Goal: Task Accomplishment & Management: Use online tool/utility

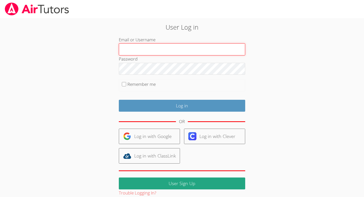
click at [144, 53] on input "Email or Username" at bounding box center [182, 49] width 127 height 12
type input "gavins"
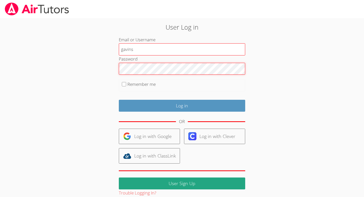
click at [119, 100] on input "Log in" at bounding box center [182, 106] width 127 height 12
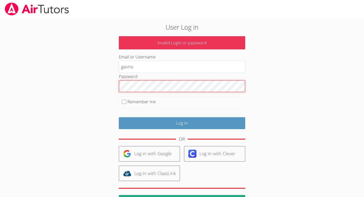
click at [119, 117] on input "Log in" at bounding box center [182, 123] width 127 height 12
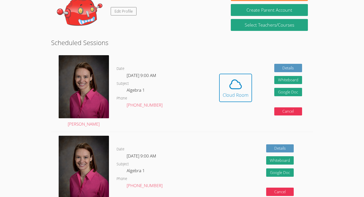
scroll to position [68, 0]
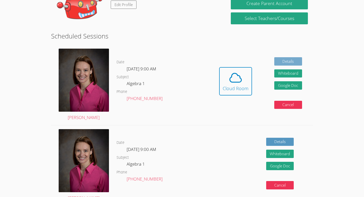
click at [291, 62] on link "Details" at bounding box center [289, 61] width 28 height 8
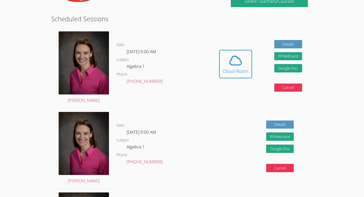
scroll to position [88, 0]
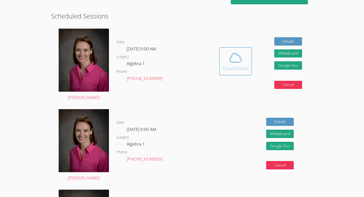
click at [228, 72] on button "Cloud Room" at bounding box center [235, 61] width 33 height 28
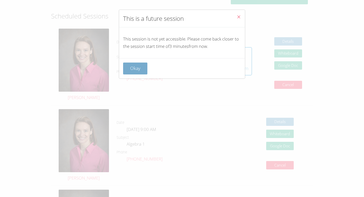
click at [127, 69] on button "Okay" at bounding box center [135, 68] width 24 height 12
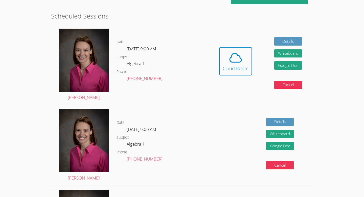
scroll to position [87, 0]
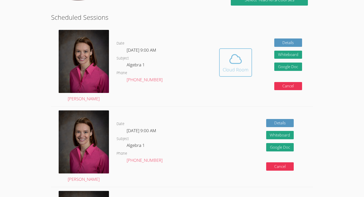
click at [230, 66] on div "Cloud Room" at bounding box center [236, 69] width 26 height 7
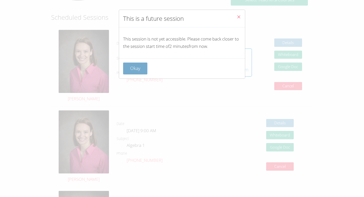
click at [132, 66] on button "Okay" at bounding box center [135, 68] width 24 height 12
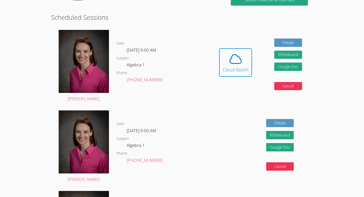
click at [253, 71] on div "Hidden Cloud Room Details Whiteboard Hidden Google Doc Cancel" at bounding box center [260, 66] width 105 height 80
drag, startPoint x: 228, startPoint y: 62, endPoint x: 223, endPoint y: 63, distance: 5.1
click at [223, 63] on span at bounding box center [236, 59] width 26 height 14
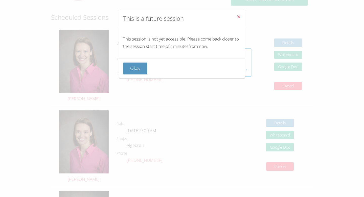
drag, startPoint x: 144, startPoint y: 64, endPoint x: 142, endPoint y: 61, distance: 3.1
click at [144, 64] on button "Okay" at bounding box center [135, 68] width 24 height 12
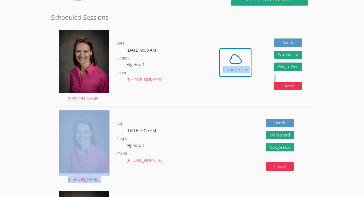
drag, startPoint x: 201, startPoint y: 125, endPoint x: 191, endPoint y: 95, distance: 31.7
click at [191, 95] on div "Scheduled Sessions [PERSON_NAME] Date [DATE] 9:00 AM Subject Algebra 1 Phone [P…" at bounding box center [182, 181] width 262 height 339
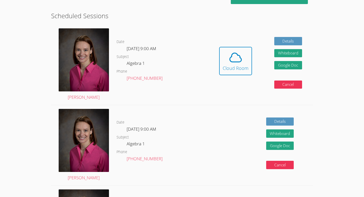
click at [208, 123] on div "Details Whiteboard Hidden Google Doc Cancel" at bounding box center [260, 145] width 105 height 80
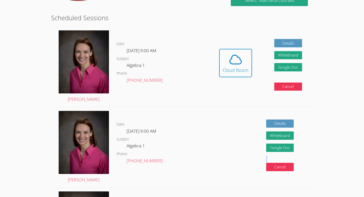
click at [208, 123] on div "Details Whiteboard Hidden Google Doc Cancel" at bounding box center [260, 147] width 105 height 80
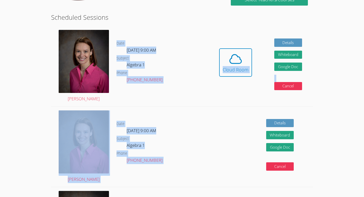
drag, startPoint x: 210, startPoint y: 146, endPoint x: 174, endPoint y: 50, distance: 102.1
click at [174, 50] on div "Scheduled Sessions [PERSON_NAME] Date [DATE] 9:00 AM Subject Algebra 1 Phone [P…" at bounding box center [182, 181] width 262 height 339
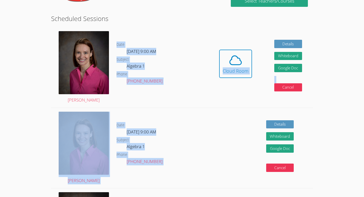
click at [202, 104] on div "Date [DATE] 9:00 AM Subject Algebra 1 Phone [PHONE_NUMBER]" at bounding box center [163, 67] width 92 height 80
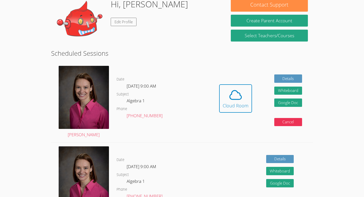
scroll to position [54, 0]
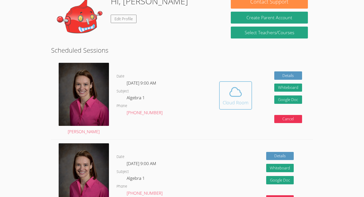
click at [239, 96] on icon at bounding box center [236, 91] width 12 height 9
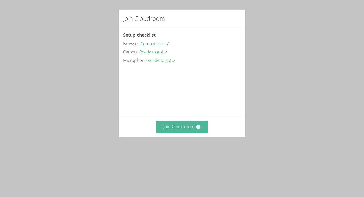
click at [165, 133] on button "Join Cloudroom" at bounding box center [182, 126] width 52 height 12
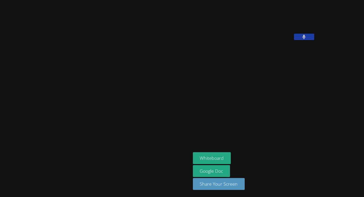
click at [269, 42] on div "Gavin Swain" at bounding box center [254, 22] width 122 height 40
drag, startPoint x: 268, startPoint y: 68, endPoint x: 263, endPoint y: 66, distance: 5.5
click at [294, 40] on button at bounding box center [304, 37] width 20 height 6
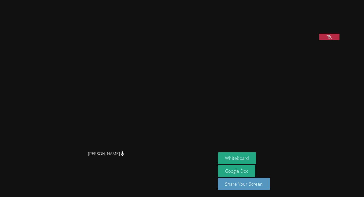
click at [364, 69] on html "Rebecca Miller Rebecca Miller Gavin Swain Whiteboard Google Doc Share Your Scre…" at bounding box center [182, 98] width 364 height 197
click at [324, 41] on div at bounding box center [330, 38] width 20 height 8
drag, startPoint x: 331, startPoint y: 70, endPoint x: 328, endPoint y: 70, distance: 3.4
click at [330, 40] on button at bounding box center [330, 37] width 20 height 6
drag, startPoint x: 254, startPoint y: 160, endPoint x: 247, endPoint y: 158, distance: 7.4
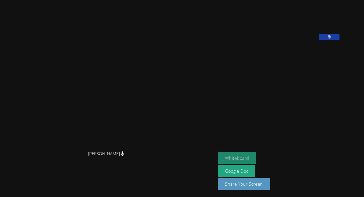
click at [248, 158] on button "Whiteboard" at bounding box center [237, 158] width 38 height 12
drag, startPoint x: 344, startPoint y: 67, endPoint x: 341, endPoint y: 63, distance: 5.9
click at [341, 42] on div "Gavin Swain" at bounding box center [279, 22] width 122 height 40
drag, startPoint x: 344, startPoint y: 85, endPoint x: 345, endPoint y: 77, distance: 7.1
click at [343, 77] on aside "Gavin Swain Whiteboard Google Doc Share Your Screen" at bounding box center [279, 98] width 127 height 197
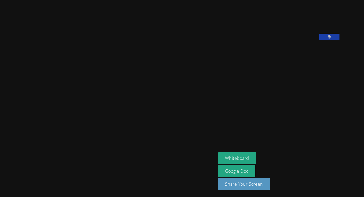
click at [341, 42] on div "Gavin Swain" at bounding box center [279, 22] width 122 height 40
click at [340, 40] on button at bounding box center [330, 37] width 20 height 6
drag, startPoint x: 355, startPoint y: 67, endPoint x: 330, endPoint y: 49, distance: 31.5
click at [340, 40] on button at bounding box center [330, 37] width 20 height 6
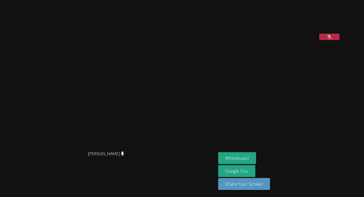
click at [340, 40] on button at bounding box center [330, 37] width 20 height 6
drag, startPoint x: 348, startPoint y: 65, endPoint x: 344, endPoint y: 62, distance: 5.1
click at [340, 40] on button at bounding box center [330, 37] width 20 height 6
drag, startPoint x: 345, startPoint y: 70, endPoint x: 344, endPoint y: 103, distance: 32.6
click at [340, 40] on button at bounding box center [330, 37] width 20 height 6
